Goal: Task Accomplishment & Management: Complete application form

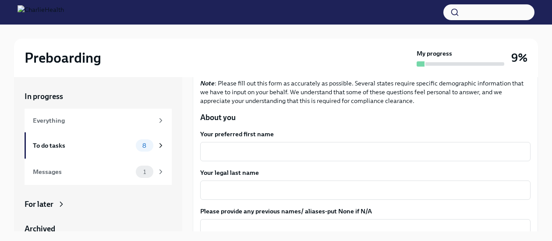
scroll to position [83, 0]
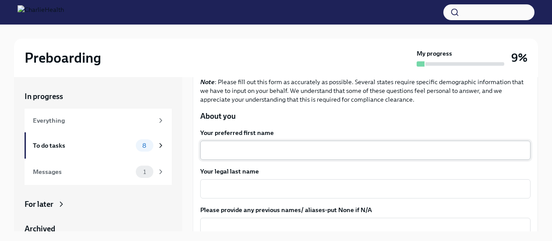
click at [234, 144] on div "x ​" at bounding box center [365, 150] width 330 height 19
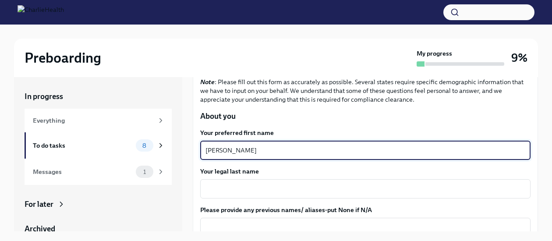
type textarea "[PERSON_NAME]"
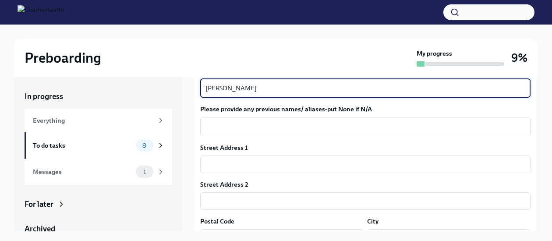
scroll to position [186, 0]
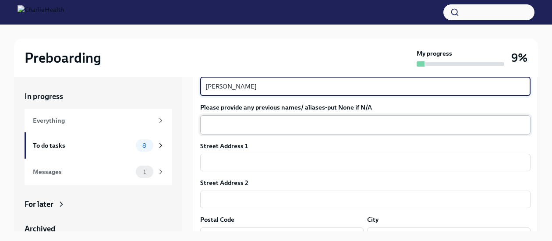
type textarea "[PERSON_NAME]"
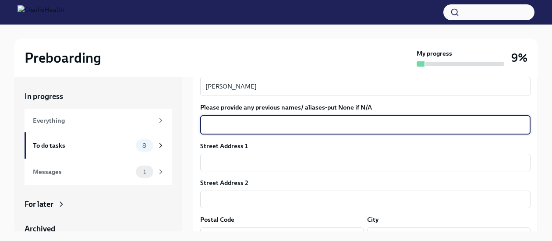
click at [240, 121] on textarea "Please provide any previous names/ aliases-put None if N/A" at bounding box center [365, 125] width 320 height 11
type textarea "None"
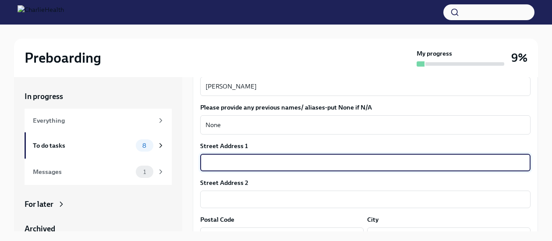
click at [252, 159] on input "text" at bounding box center [365, 163] width 330 height 18
type input "[STREET_ADDRESS][PERSON_NAME]"
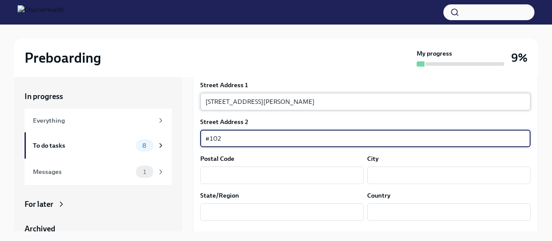
scroll to position [256, 0]
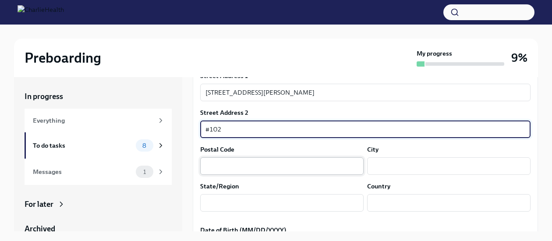
type input "#102"
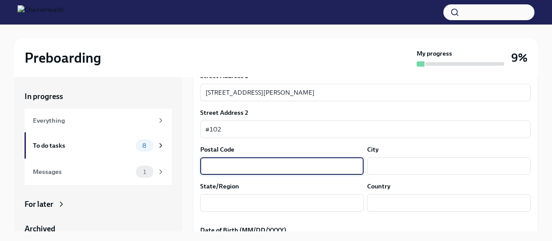
click at [227, 170] on input "text" at bounding box center [281, 166] width 163 height 18
type input "06002"
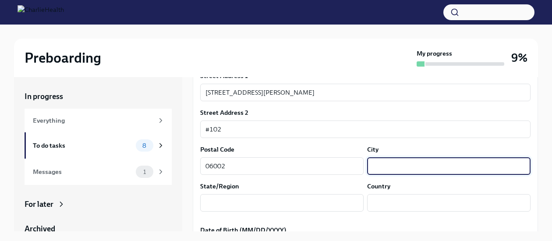
click at [367, 163] on input "text" at bounding box center [448, 166] width 163 height 18
type input "Bloomfield"
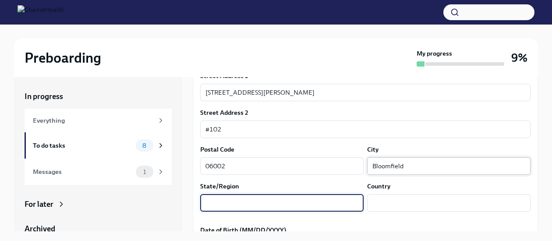
type input "S"
type input "[US_STATE]"
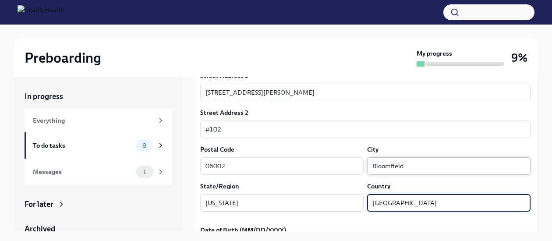
scroll to position [340, 0]
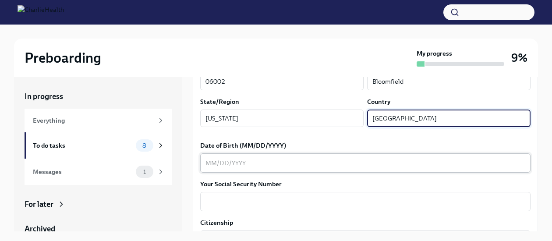
type input "[GEOGRAPHIC_DATA]"
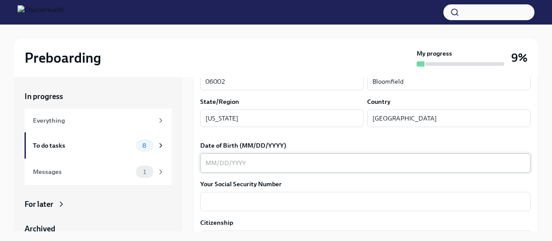
click at [290, 169] on div "x ​" at bounding box center [365, 162] width 330 height 19
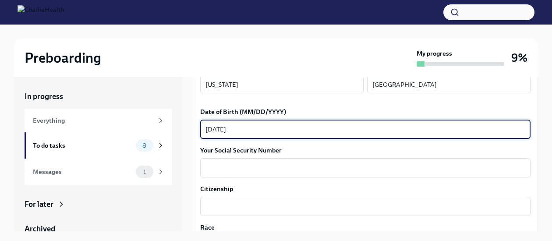
scroll to position [376, 0]
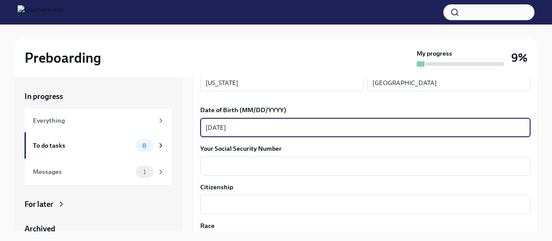
type textarea "[DATE]"
click at [290, 169] on textarea "Your Social Security Number" at bounding box center [365, 166] width 320 height 11
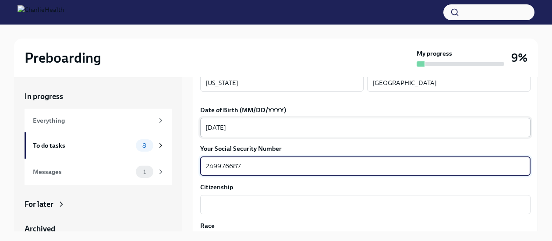
type textarea "249976687"
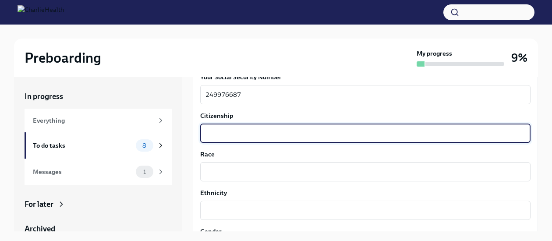
scroll to position [448, 0]
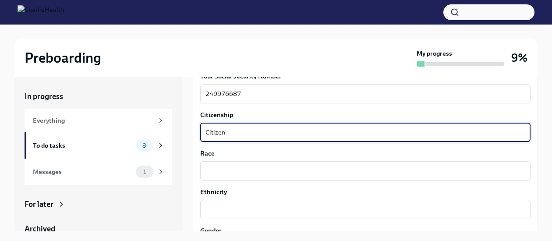
type textarea "Citizen"
click at [290, 169] on textarea "Race" at bounding box center [365, 171] width 320 height 11
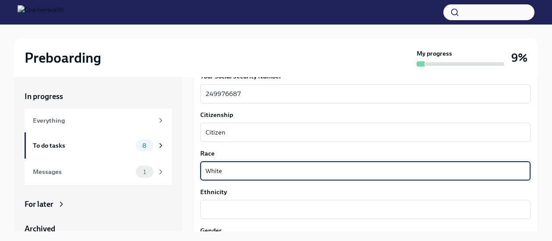
type textarea "White"
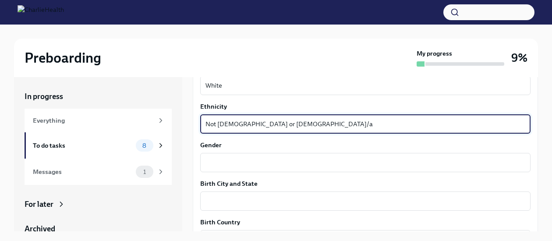
scroll to position [534, 0]
type textarea "Not [DEMOGRAPHIC_DATA] or [DEMOGRAPHIC_DATA]/a"
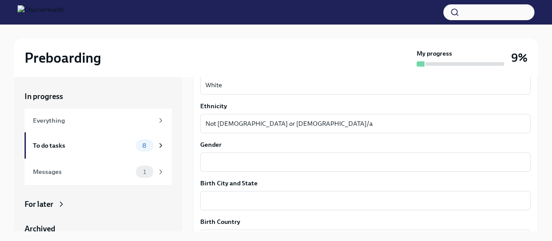
click at [290, 169] on div "x ​" at bounding box center [365, 161] width 330 height 19
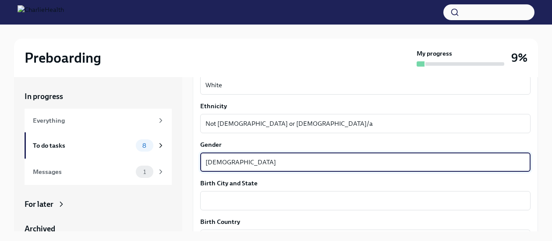
type textarea "[DEMOGRAPHIC_DATA]"
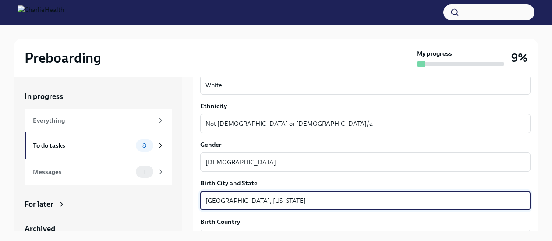
type textarea "[GEOGRAPHIC_DATA], [US_STATE]"
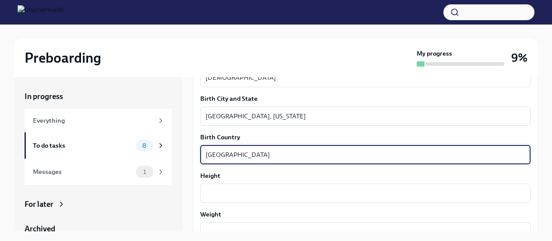
type textarea "[GEOGRAPHIC_DATA]"
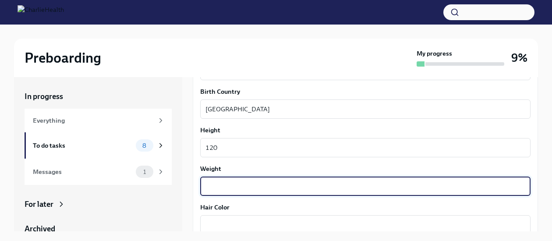
scroll to position [665, 0]
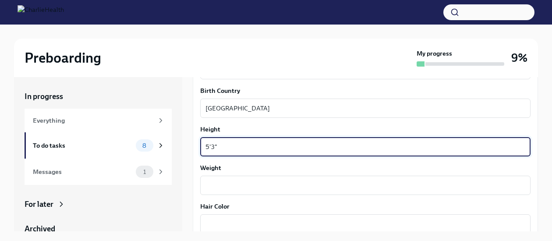
type textarea "5'3""
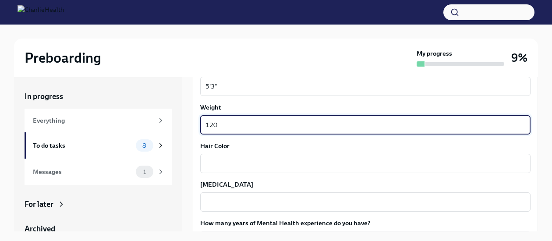
scroll to position [726, 0]
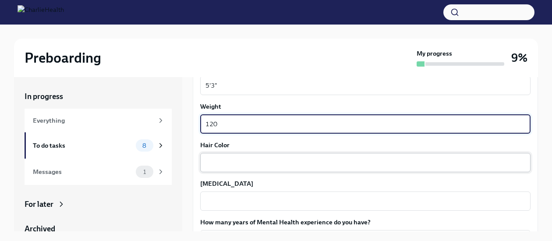
type textarea "120"
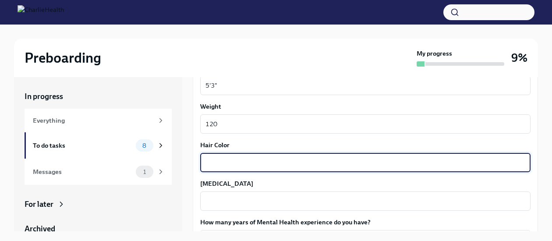
click at [293, 163] on textarea "Hair Color" at bounding box center [365, 162] width 320 height 11
type textarea "Brown"
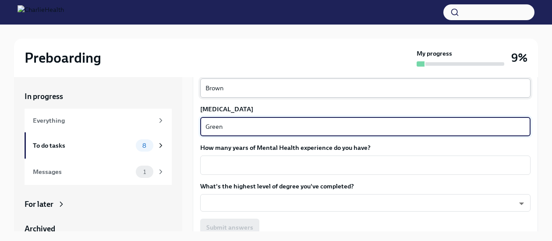
scroll to position [802, 0]
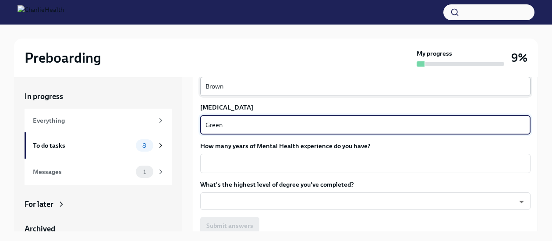
type textarea "Green"
click at [293, 163] on textarea "How many years of Mental Health experience do you have?" at bounding box center [365, 163] width 320 height 11
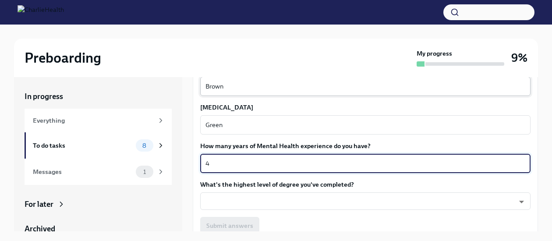
scroll to position [836, 0]
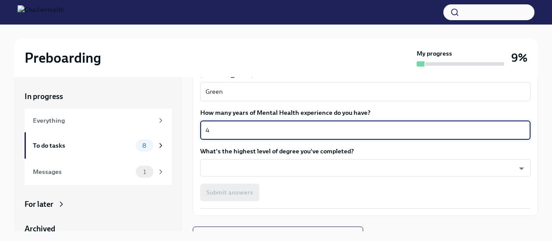
type textarea "4"
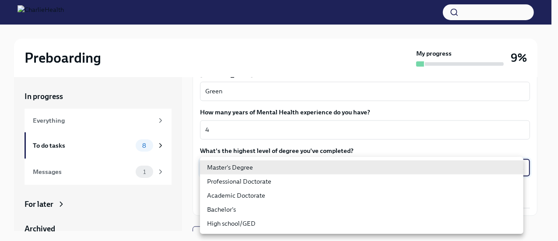
click at [293, 163] on body "Preboarding My progress 9% In progress Everything To do tasks 8 Messages 1 For …" at bounding box center [279, 128] width 558 height 256
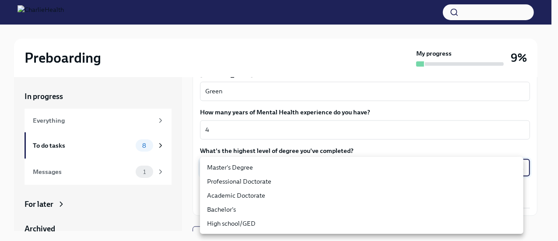
click at [283, 165] on li "Master's Degree" at bounding box center [362, 167] width 324 height 14
type input "2vBr-ghkD"
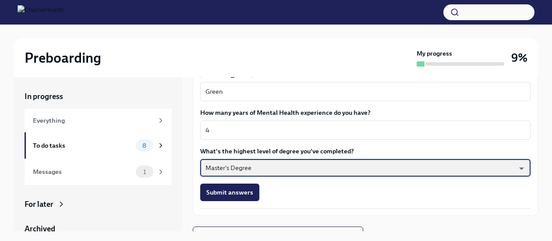
scroll to position [848, 0]
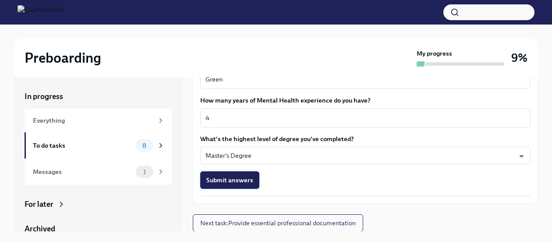
click at [246, 177] on span "Submit answers" at bounding box center [229, 180] width 47 height 9
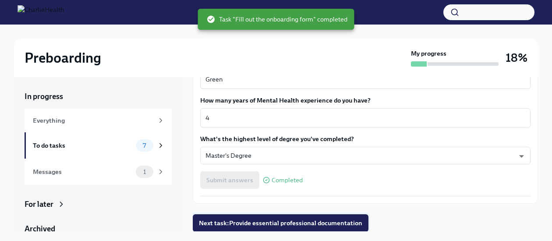
click at [260, 219] on span "Next task : Provide essential professional documentation" at bounding box center [280, 223] width 163 height 9
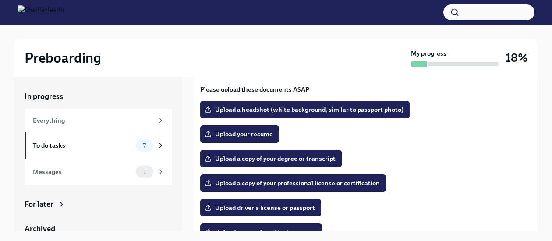
scroll to position [76, 0]
